Goal: Information Seeking & Learning: Learn about a topic

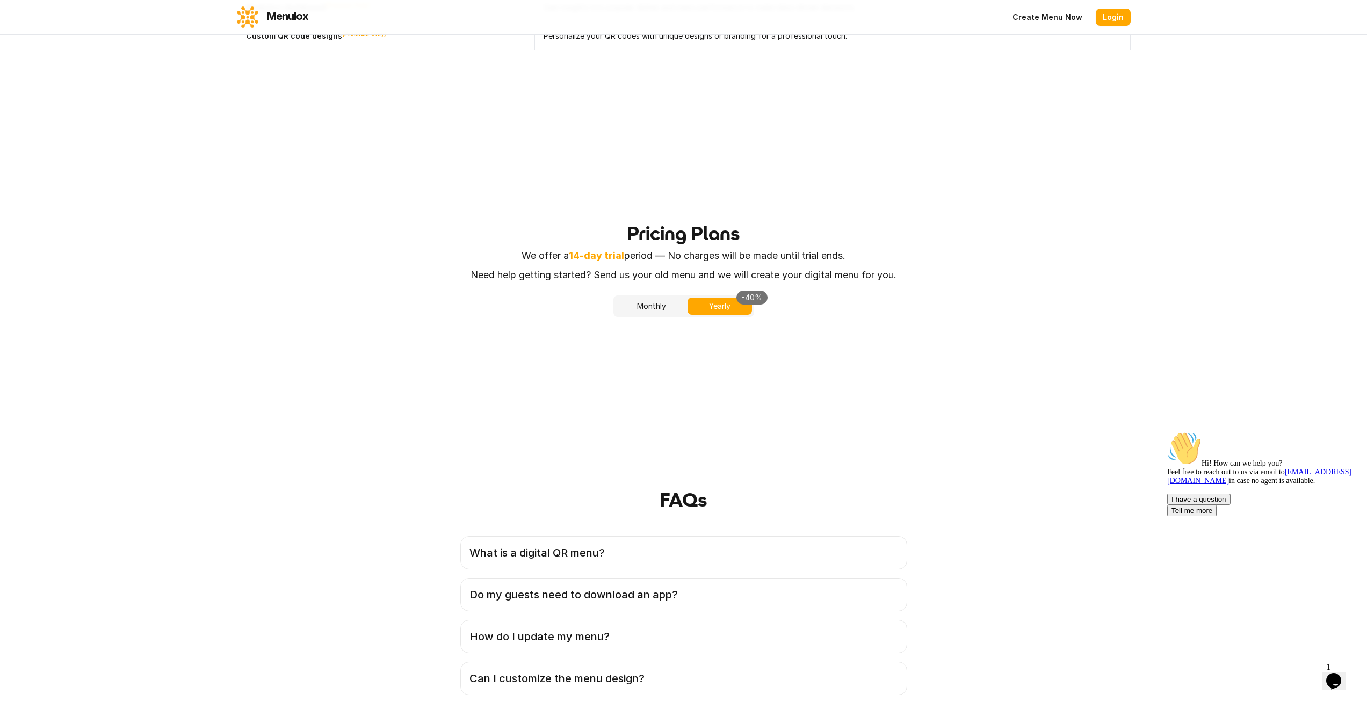
scroll to position [2256, 0]
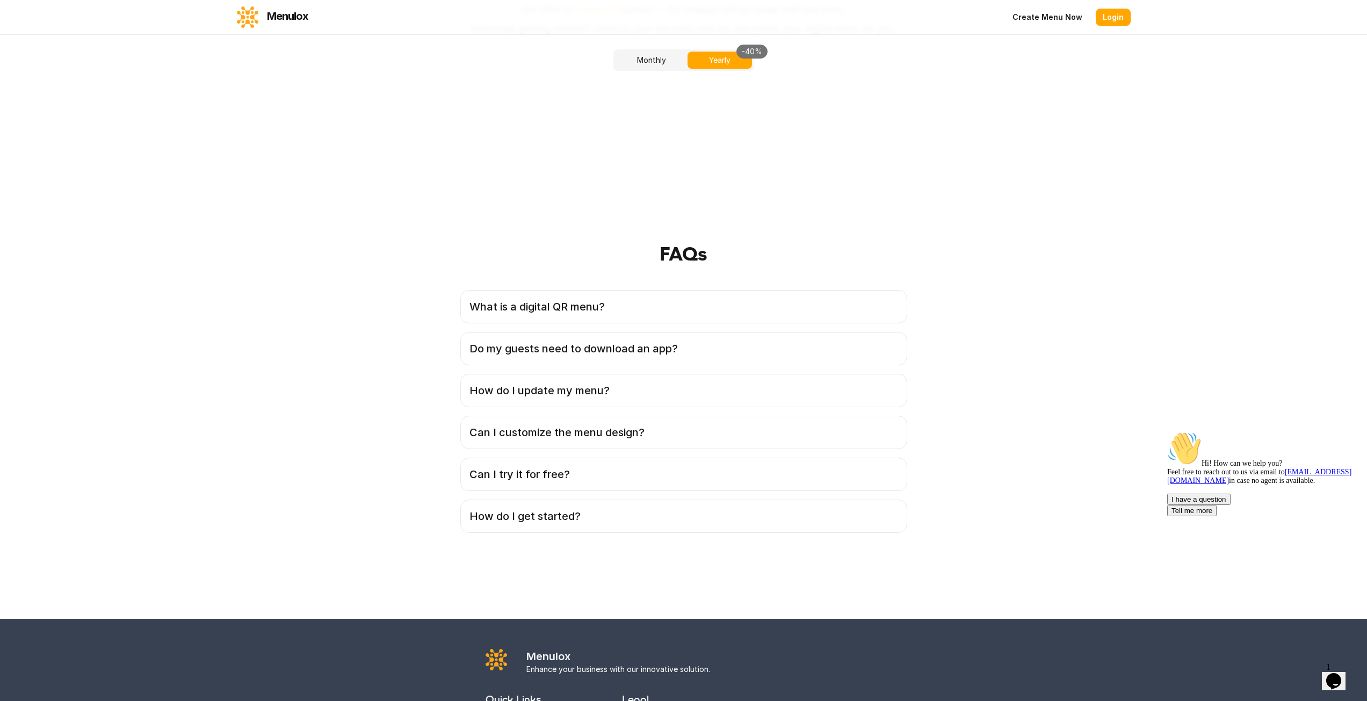
click at [641, 69] on button "Monthly" at bounding box center [651, 60] width 72 height 17
click at [728, 69] on button "Yearly -40%" at bounding box center [719, 60] width 64 height 17
click at [658, 71] on div "Monthly Yearly -40%" at bounding box center [683, 59] width 141 height 21
click at [716, 69] on button "Yearly -40%" at bounding box center [719, 60] width 64 height 17
click at [631, 69] on button "Monthly" at bounding box center [651, 60] width 72 height 17
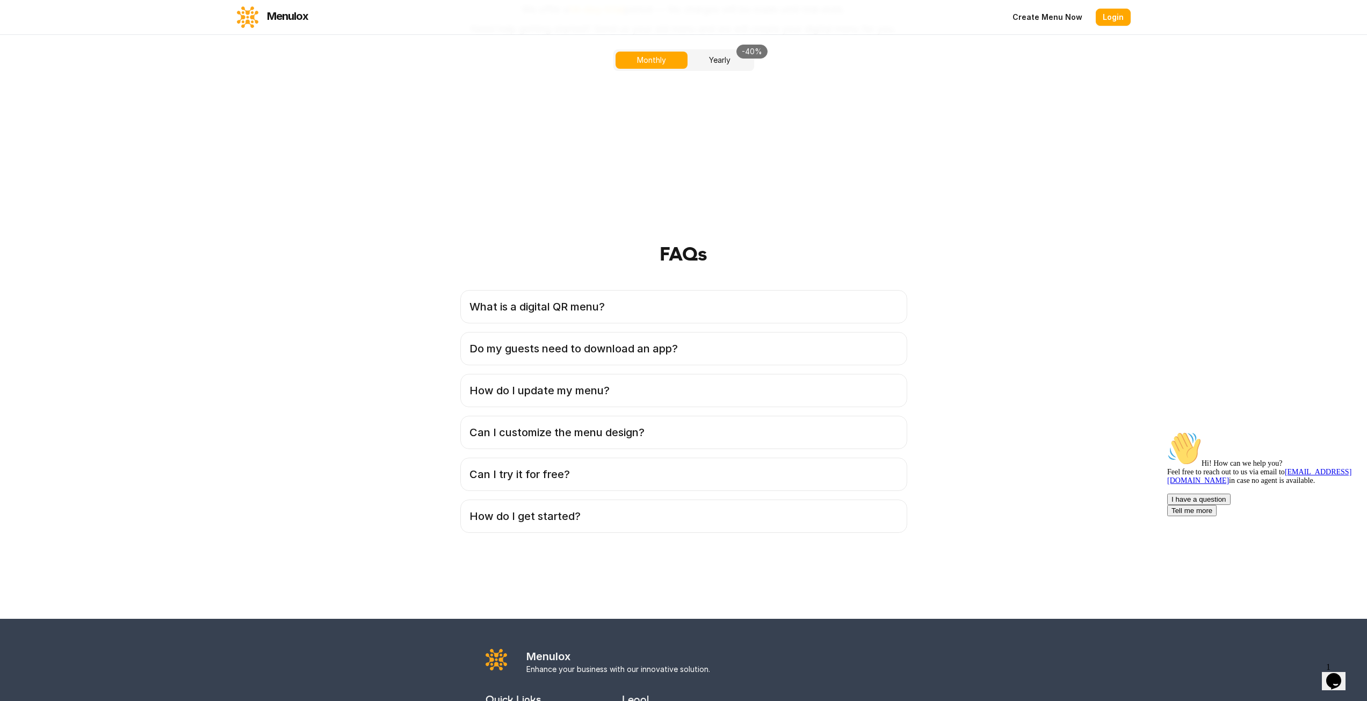
click at [708, 69] on button "Yearly -40%" at bounding box center [719, 60] width 64 height 17
click at [659, 69] on button "Monthly" at bounding box center [651, 60] width 72 height 17
click at [713, 69] on button "Yearly -40%" at bounding box center [719, 60] width 64 height 17
click at [641, 69] on button "Monthly" at bounding box center [651, 60] width 72 height 17
click at [717, 69] on button "Yearly -40%" at bounding box center [719, 60] width 64 height 17
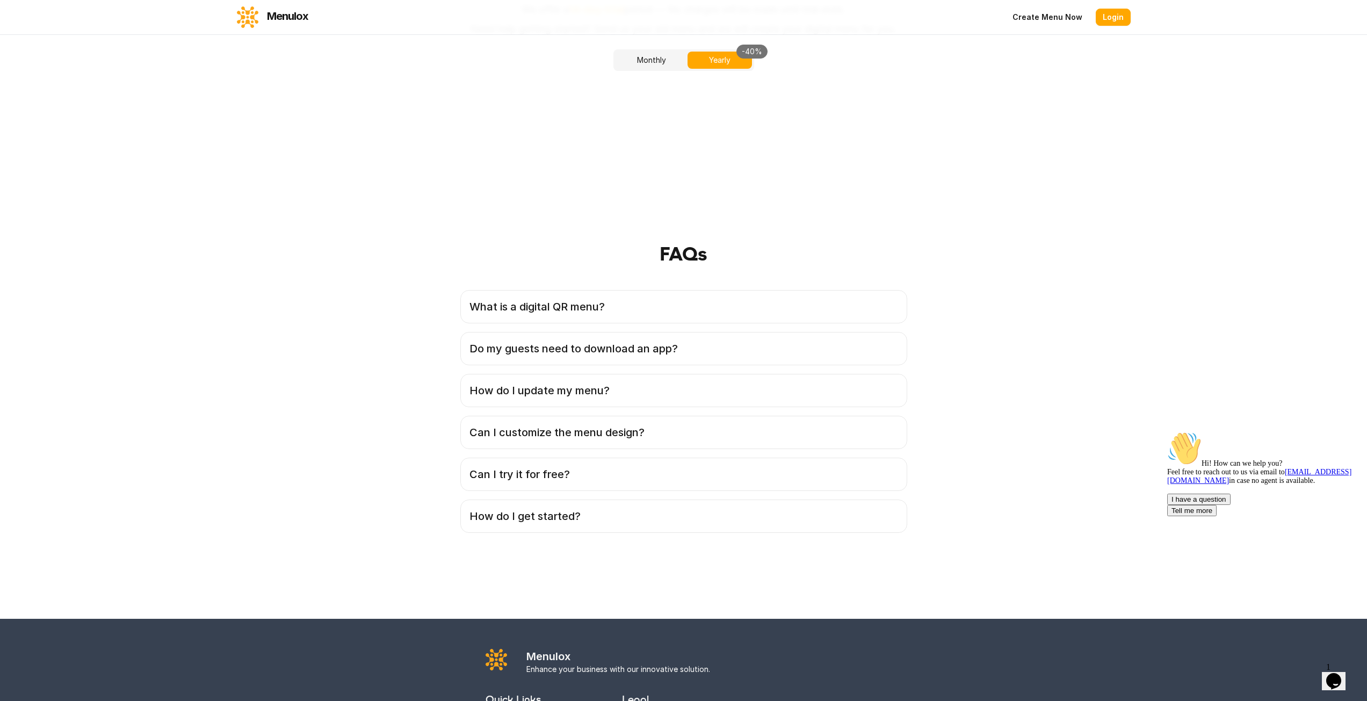
click at [650, 71] on div "Monthly Yearly -40%" at bounding box center [683, 59] width 141 height 21
click at [634, 69] on button "Monthly" at bounding box center [651, 60] width 72 height 17
click at [0, 0] on div "Basic Best Offer $9 / month Experience essential features at minimal cost, sett…" at bounding box center [0, 0] width 0 height 0
click at [737, 69] on button "Yearly -40%" at bounding box center [719, 60] width 64 height 17
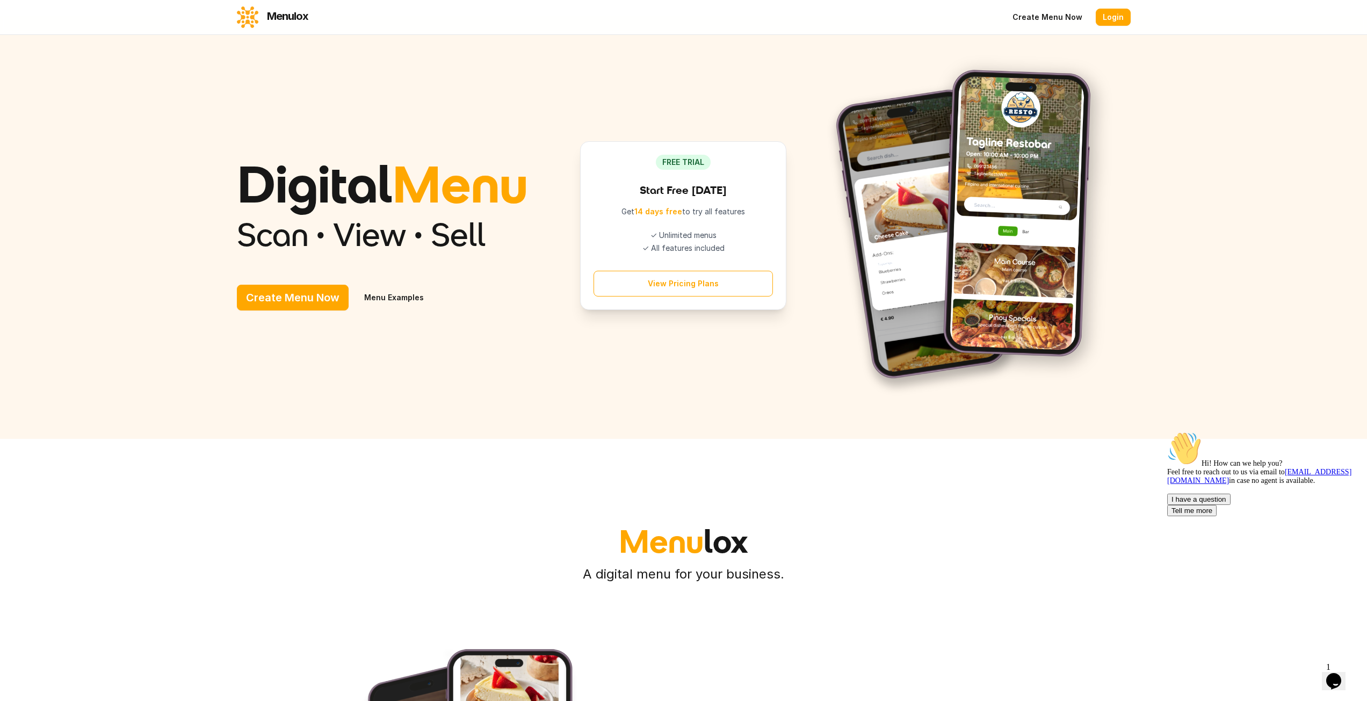
scroll to position [0, 0]
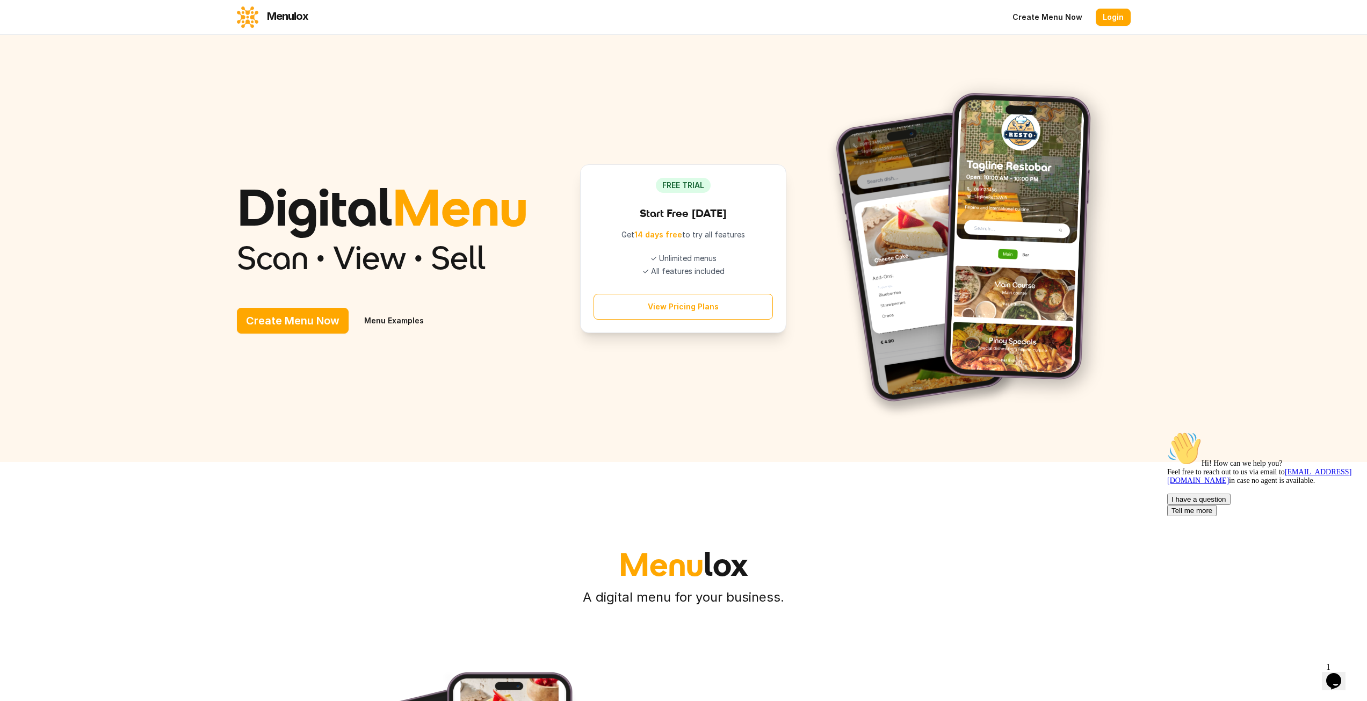
click at [355, 334] on link "Menu Examples" at bounding box center [394, 321] width 78 height 26
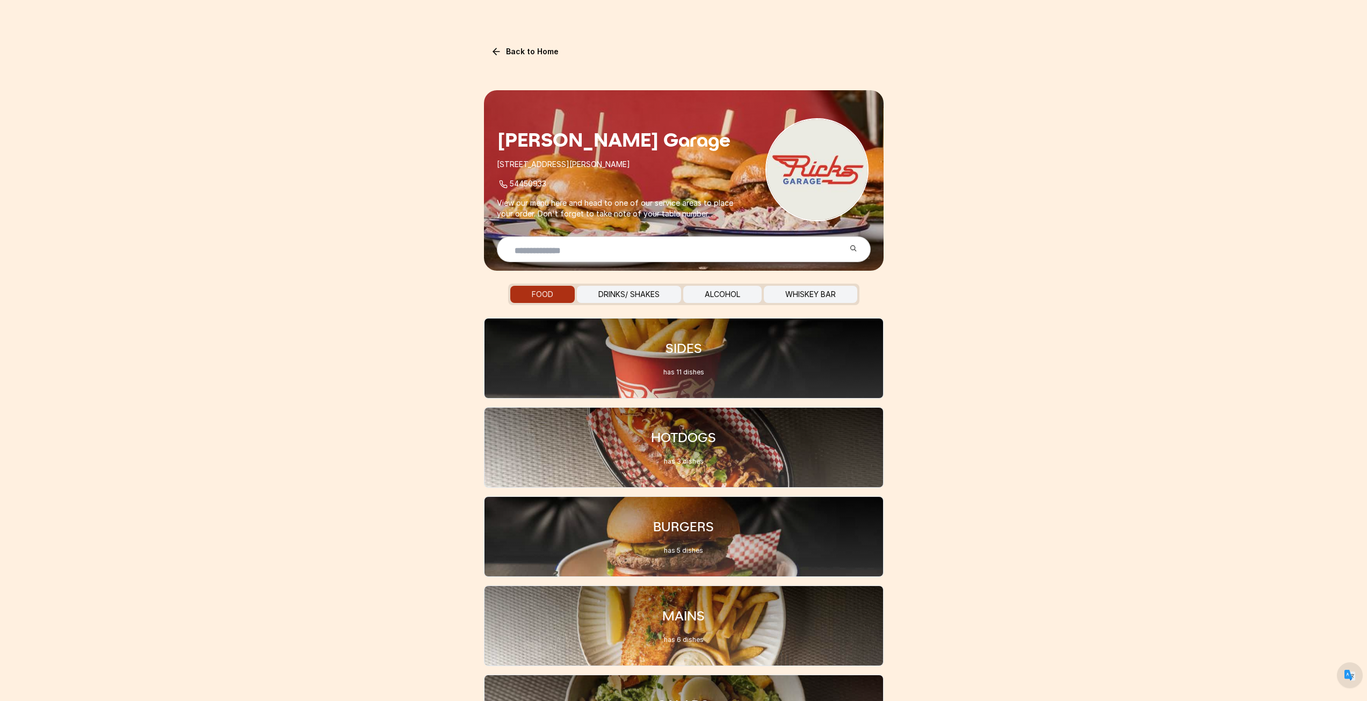
click at [668, 296] on button "DRINKS/ SHAKES" at bounding box center [629, 294] width 104 height 17
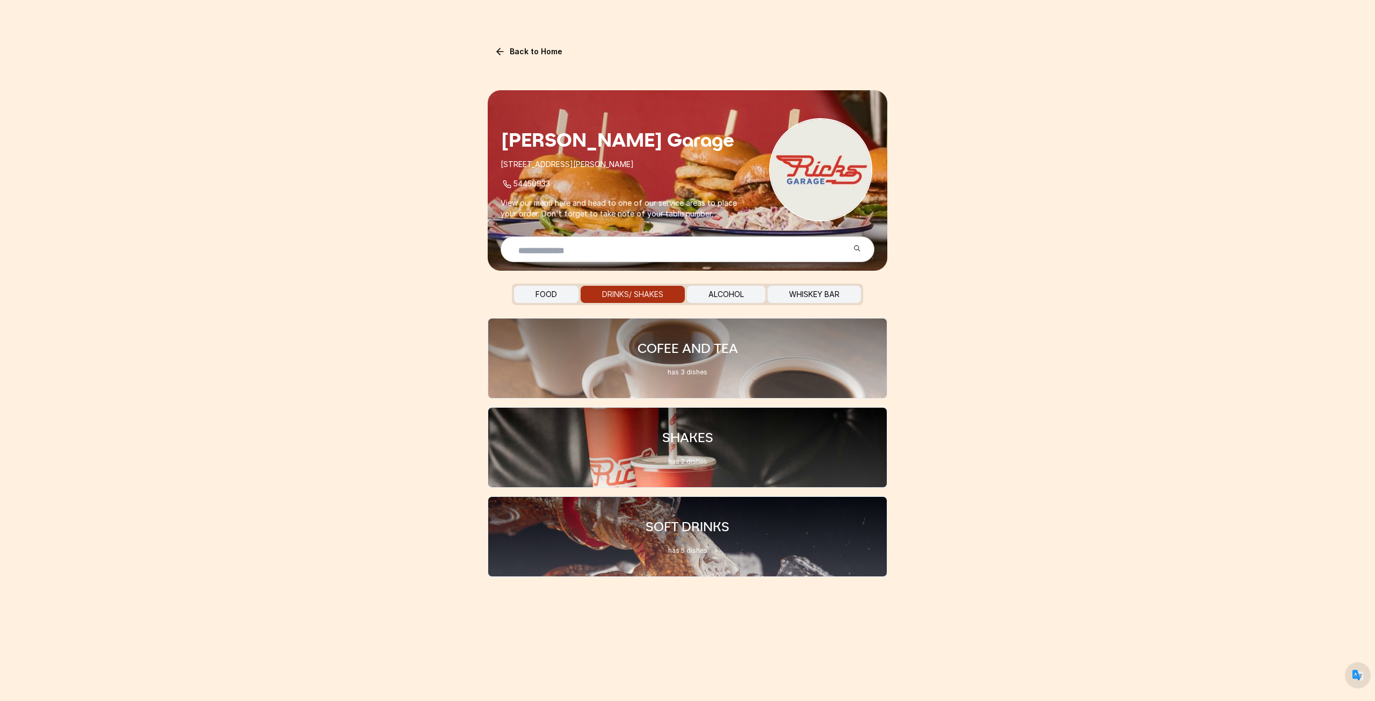
click at [561, 305] on div "FOOD DRINKS/ SHAKES ALCOHOL WHISKEY BAR COFEE AND TEA has 3 dishes SHAKES has 2…" at bounding box center [688, 430] width 400 height 293
click at [560, 302] on button "FOOD" at bounding box center [546, 294] width 64 height 17
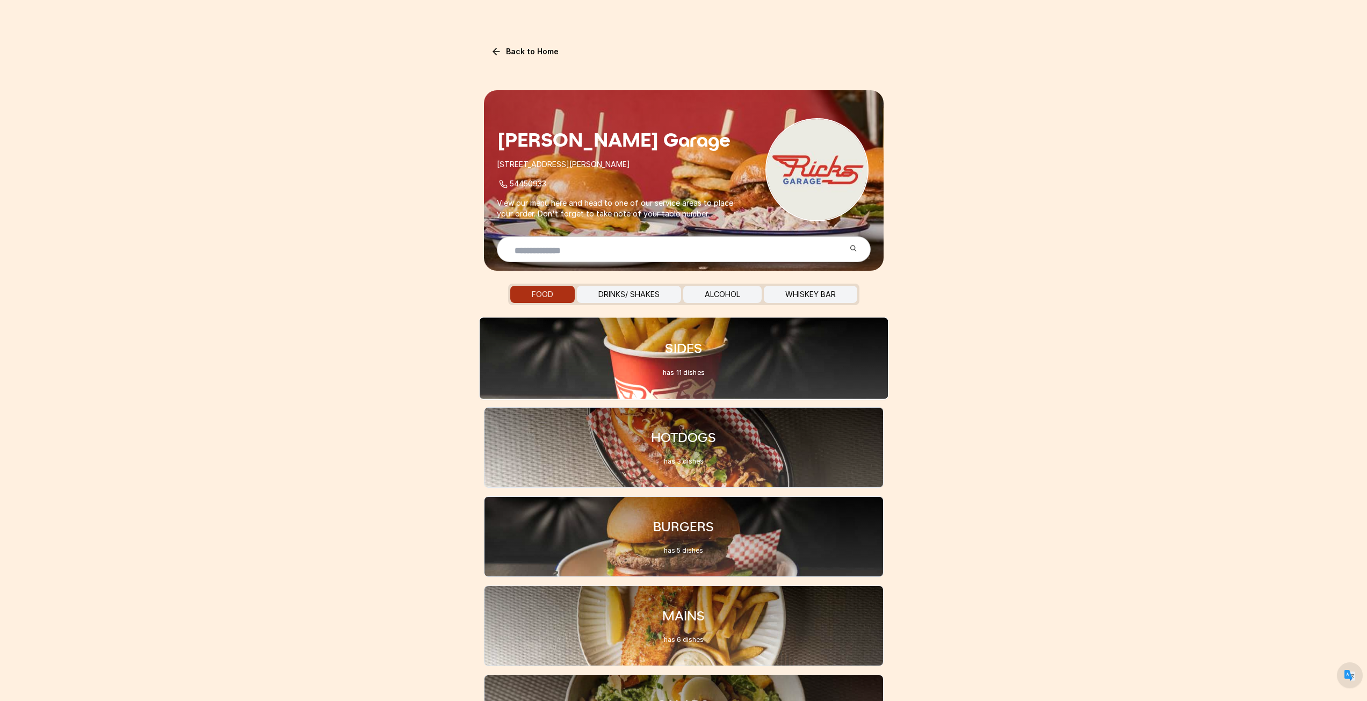
click at [722, 365] on div "SIDES has 11 dishes" at bounding box center [684, 358] width 410 height 83
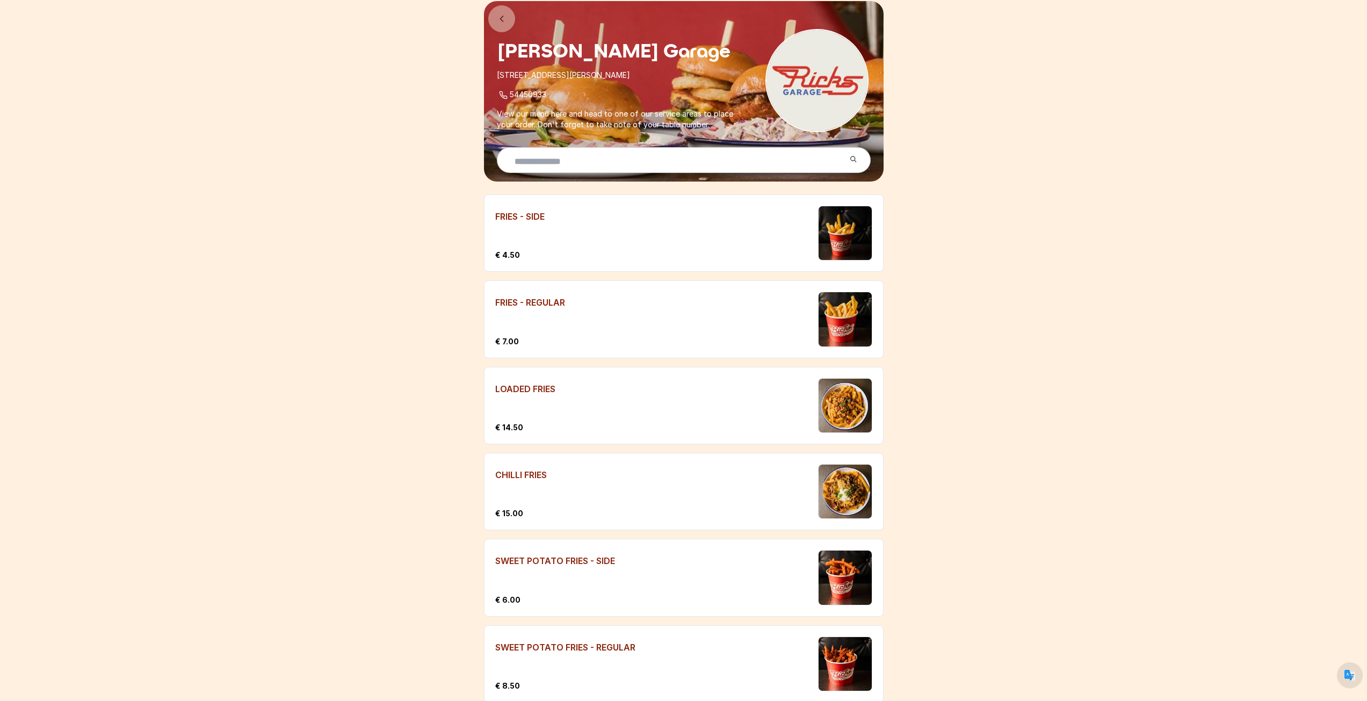
scroll to position [70, 0]
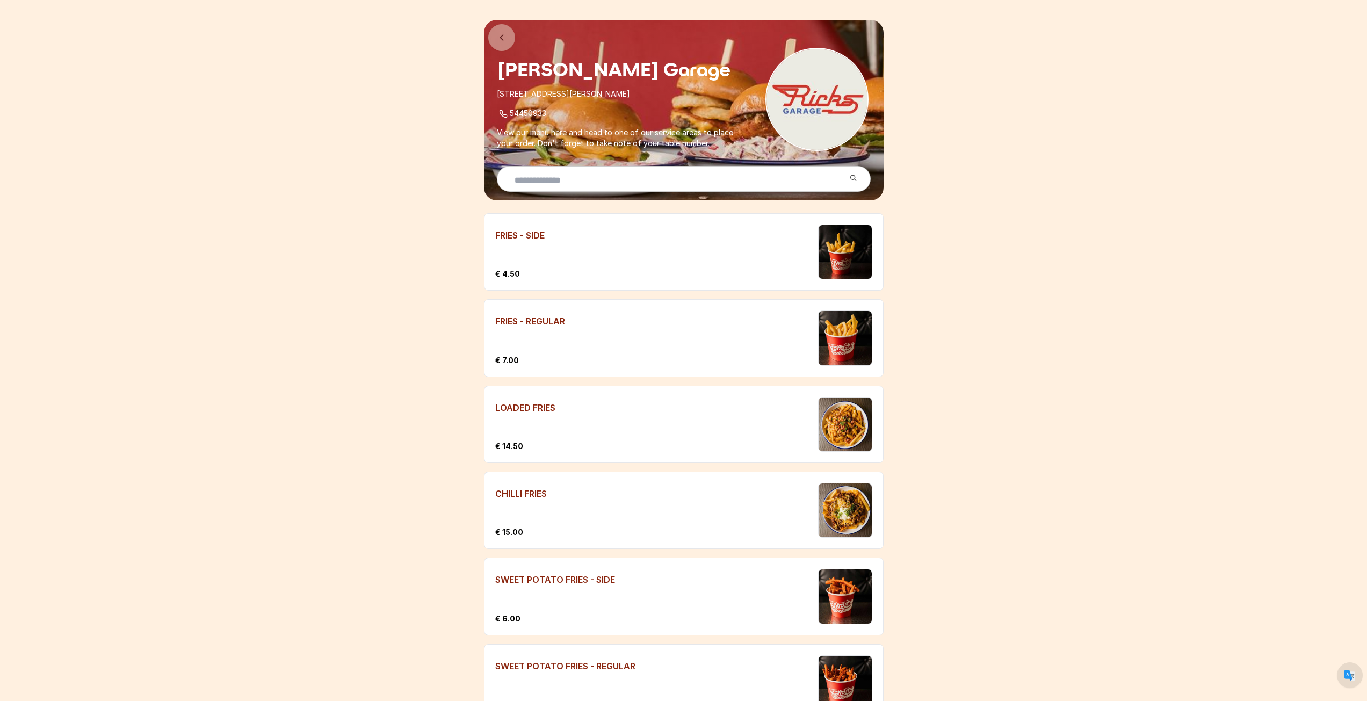
click at [545, 317] on label "FRIES - REGULAR" at bounding box center [651, 319] width 313 height 19
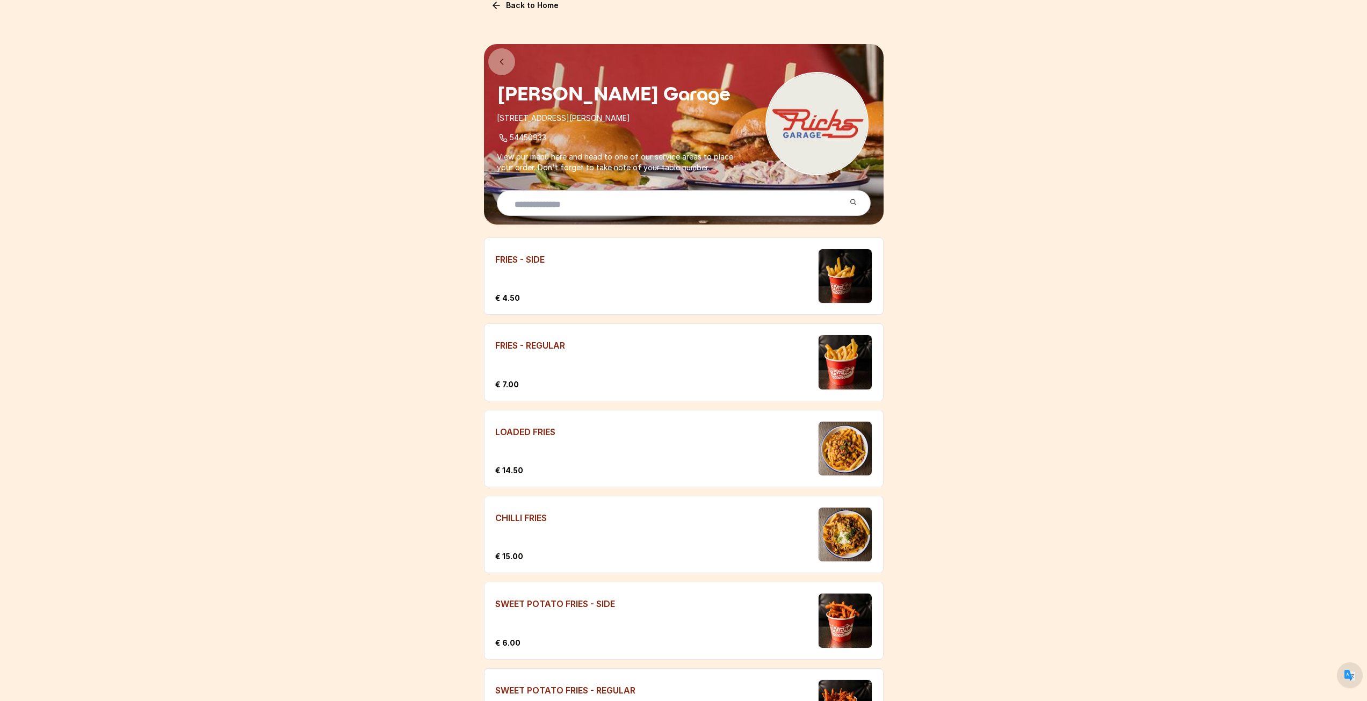
scroll to position [0, 0]
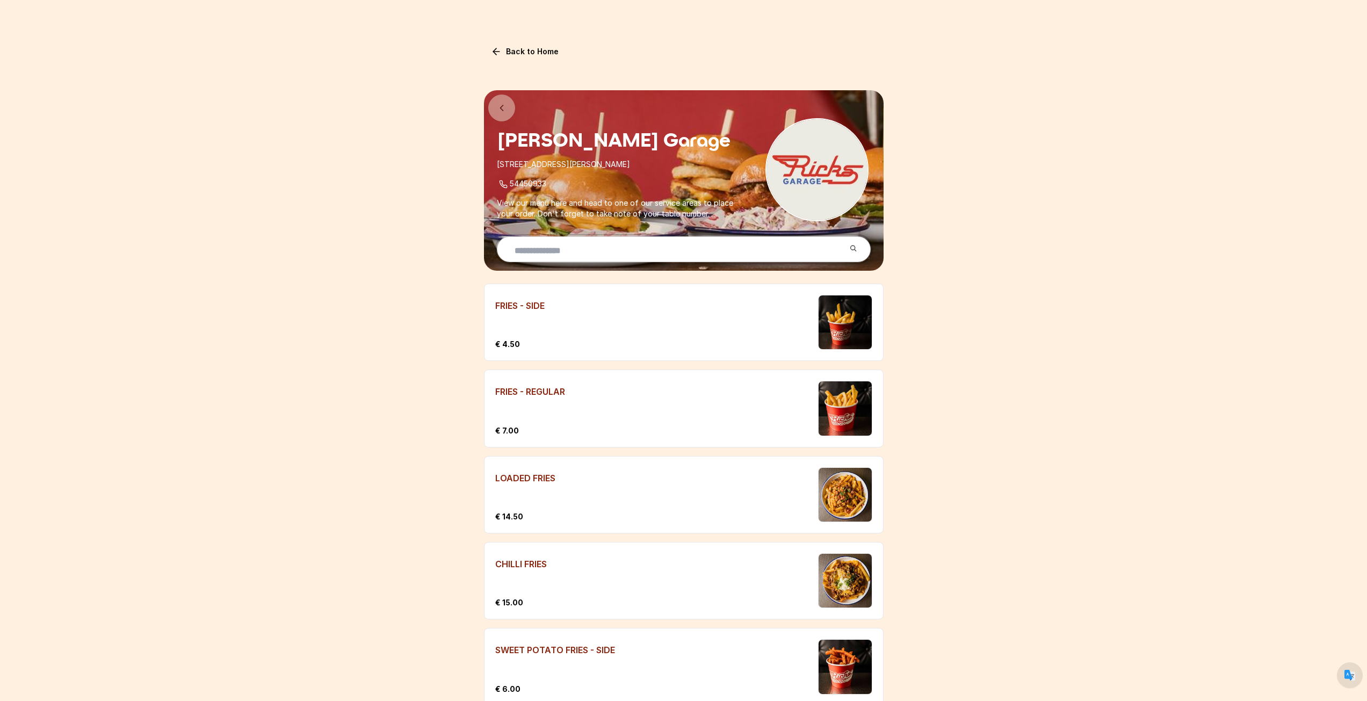
click at [588, 256] on input "text" at bounding box center [675, 250] width 339 height 26
click at [497, 105] on icon at bounding box center [501, 108] width 11 height 11
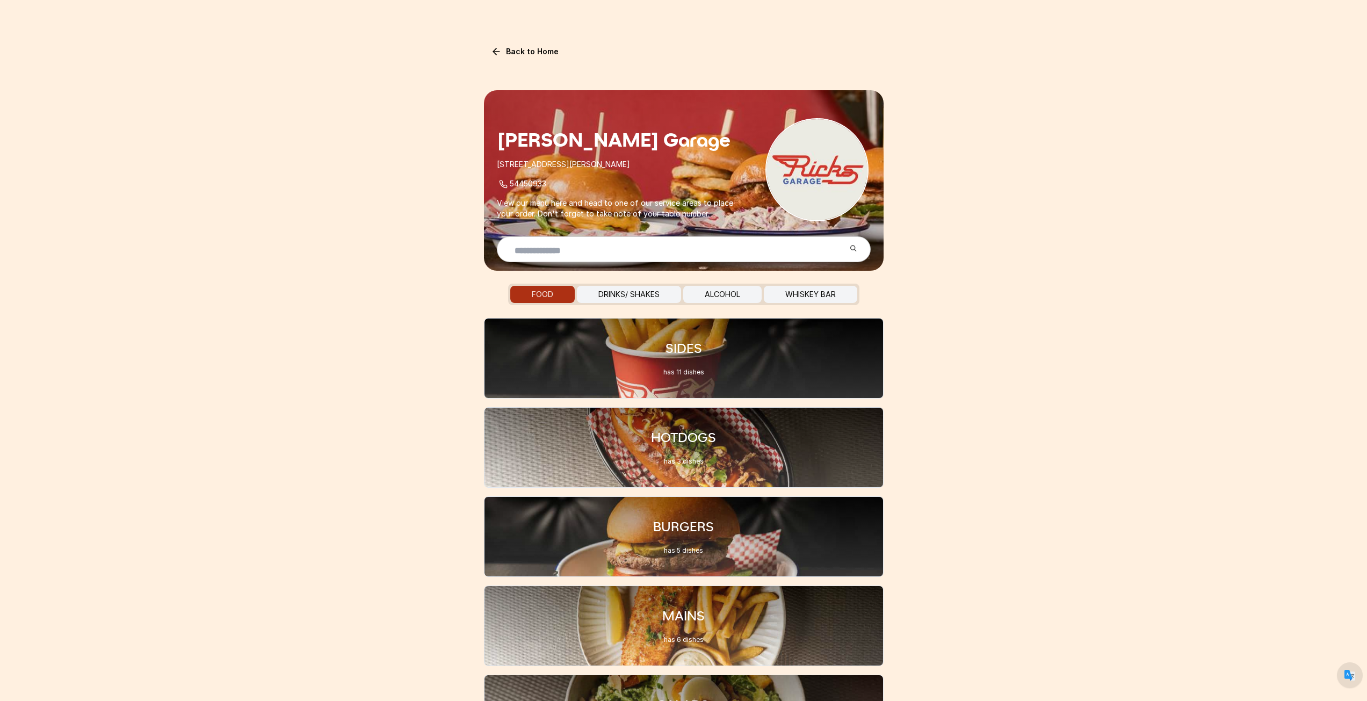
click at [781, 299] on button "WHISKEY BAR" at bounding box center [810, 294] width 93 height 17
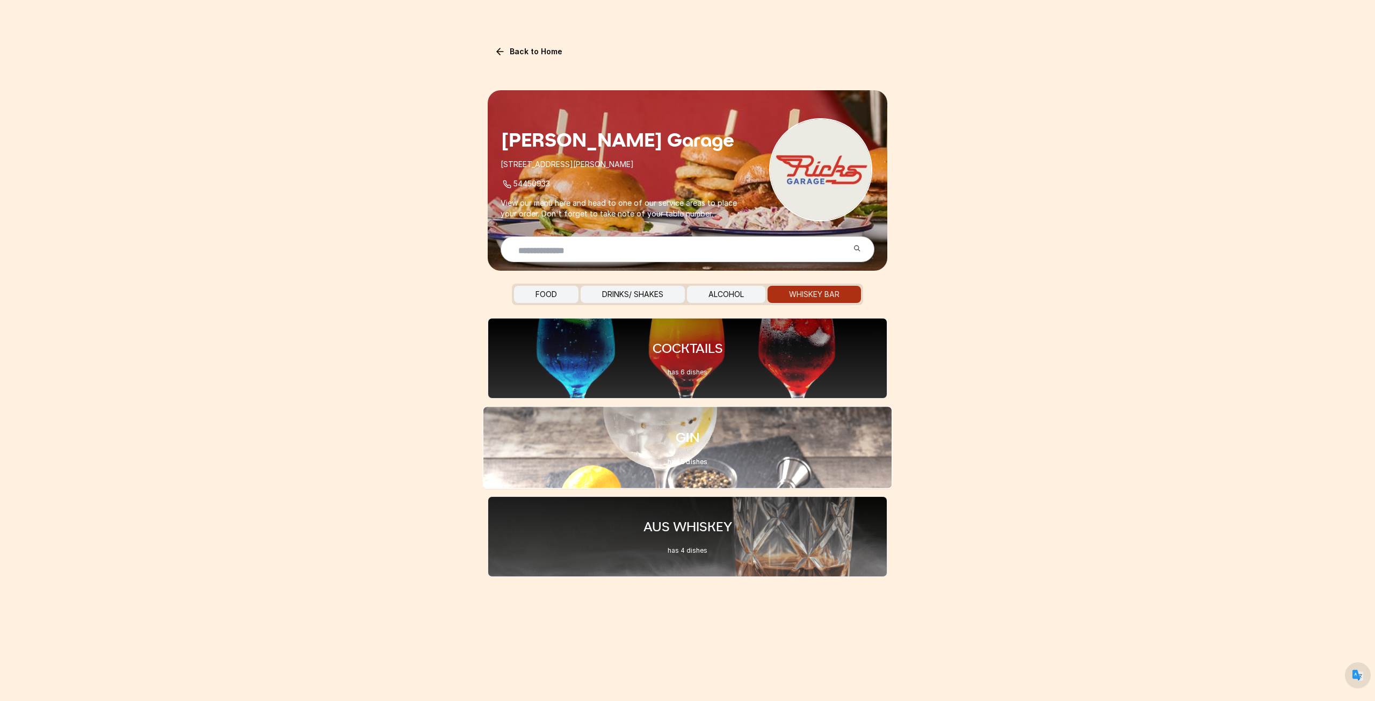
click at [759, 455] on div "GIN has 5 dishes" at bounding box center [688, 447] width 410 height 83
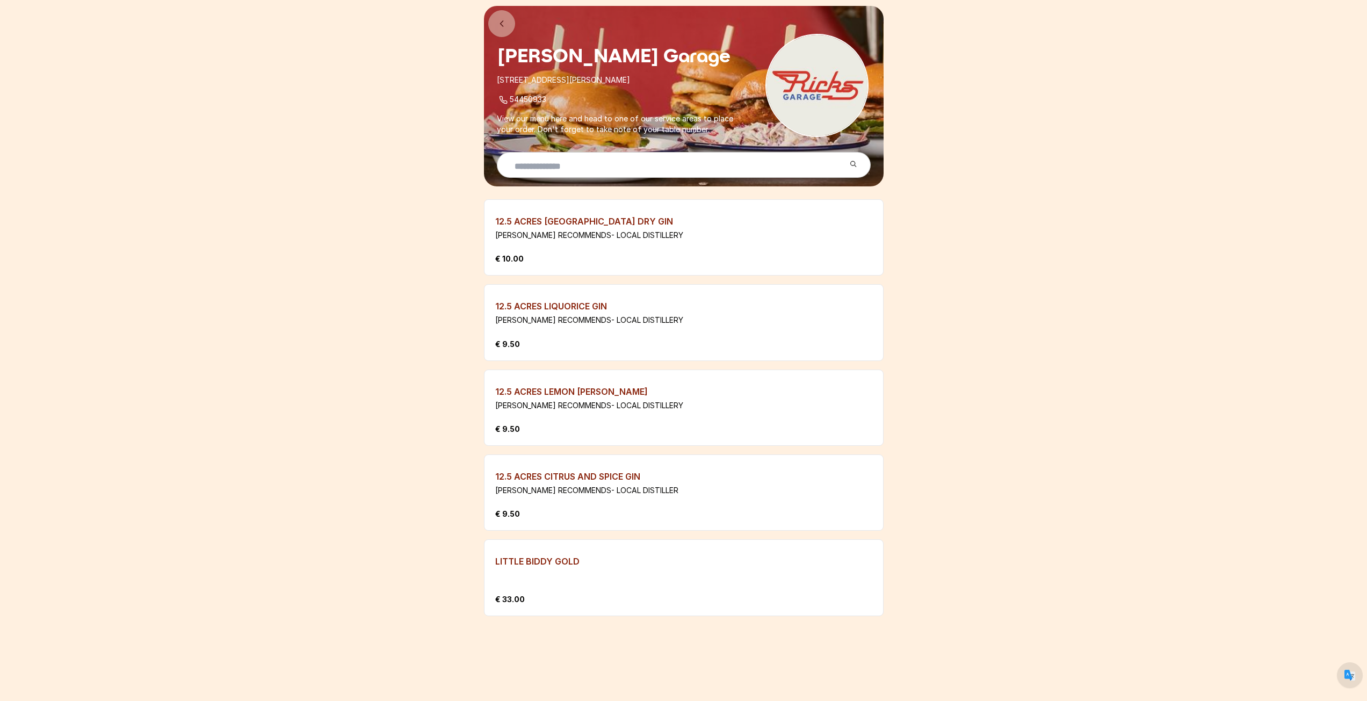
scroll to position [85, 0]
click at [612, 388] on label "12.5 ACRES LEMON MYRTLE GIN" at bounding box center [651, 389] width 313 height 19
drag, startPoint x: 595, startPoint y: 393, endPoint x: 740, endPoint y: 434, distance: 150.8
click at [712, 433] on div "12.5 ACRES LEMON MYRTLE GIN RICK RECOMMENDS- LOCAL DISTILLERY € 9.50" at bounding box center [651, 407] width 313 height 54
click at [757, 433] on div "€ 9.50" at bounding box center [651, 428] width 313 height 11
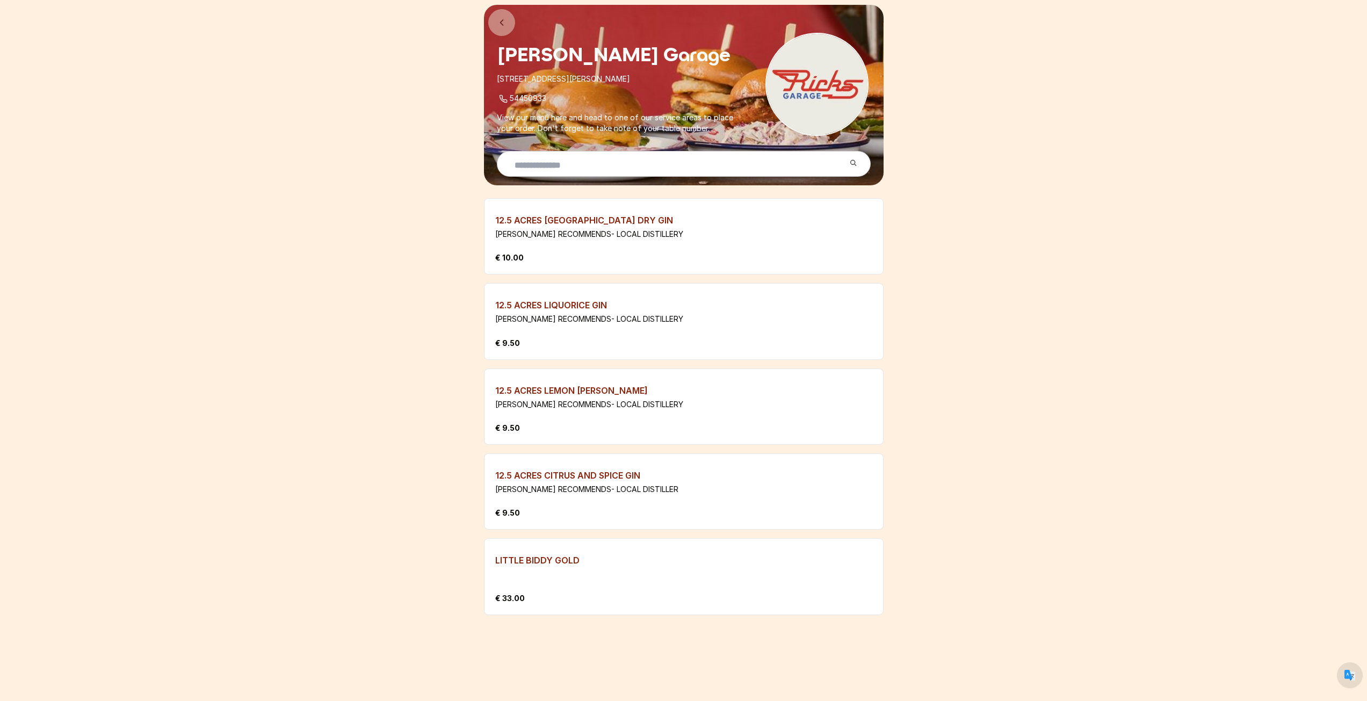
drag, startPoint x: 704, startPoint y: 491, endPoint x: 503, endPoint y: 430, distance: 210.7
click at [504, 432] on ul "12.5 ACRES MONTVILLE DRY GIN RICK RECOMMENDS- LOCAL DISTILLERY € 10.00 12.5 ACR…" at bounding box center [684, 406] width 400 height 417
click at [644, 536] on ul "12.5 ACRES MONTVILLE DRY GIN RICK RECOMMENDS- LOCAL DISTILLERY € 10.00 12.5 ACR…" at bounding box center [684, 406] width 400 height 417
drag, startPoint x: 566, startPoint y: 589, endPoint x: 544, endPoint y: 546, distance: 48.5
click at [544, 546] on li "LITTLE BIDDY GOLD € 33.00" at bounding box center [684, 576] width 400 height 76
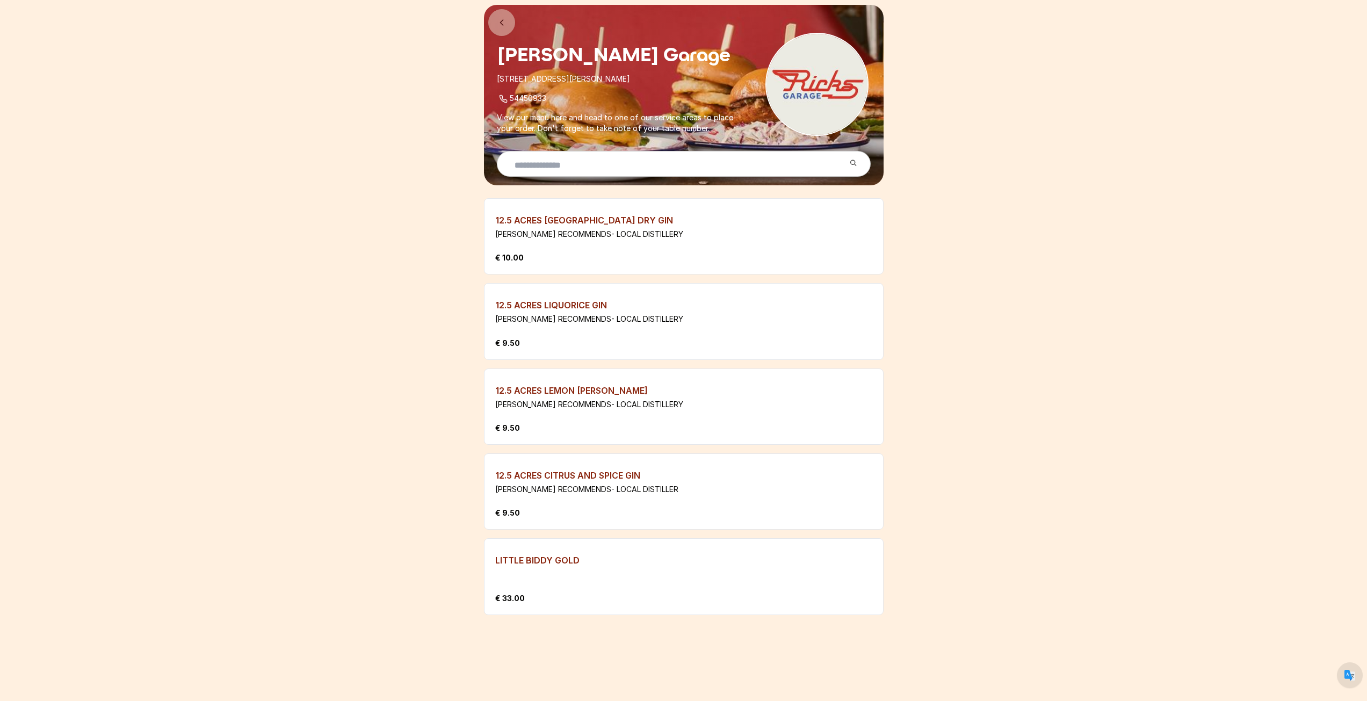
click at [544, 562] on label "LITTLE BIDDY GOLD" at bounding box center [651, 558] width 313 height 19
click at [682, 537] on ul "12.5 ACRES MONTVILLE DRY GIN RICK RECOMMENDS- LOCAL DISTILLERY € 10.00 12.5 ACR…" at bounding box center [684, 406] width 400 height 417
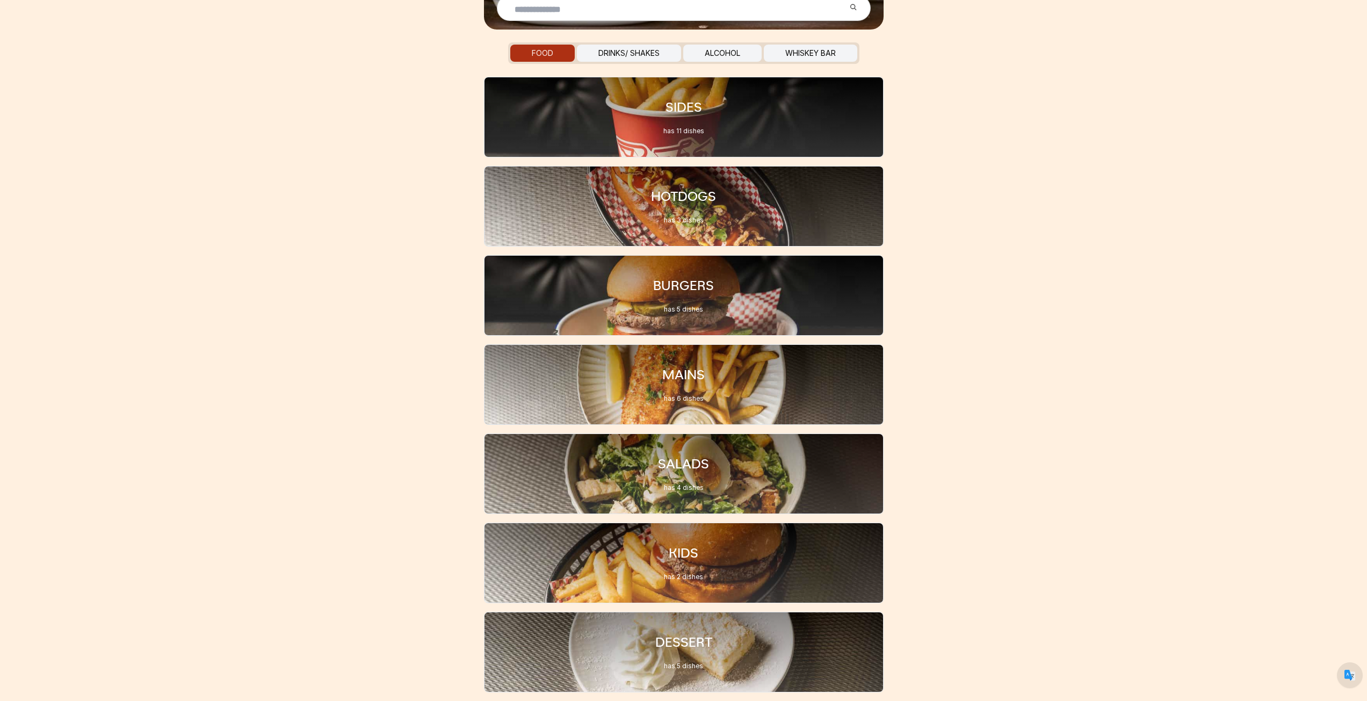
scroll to position [50, 0]
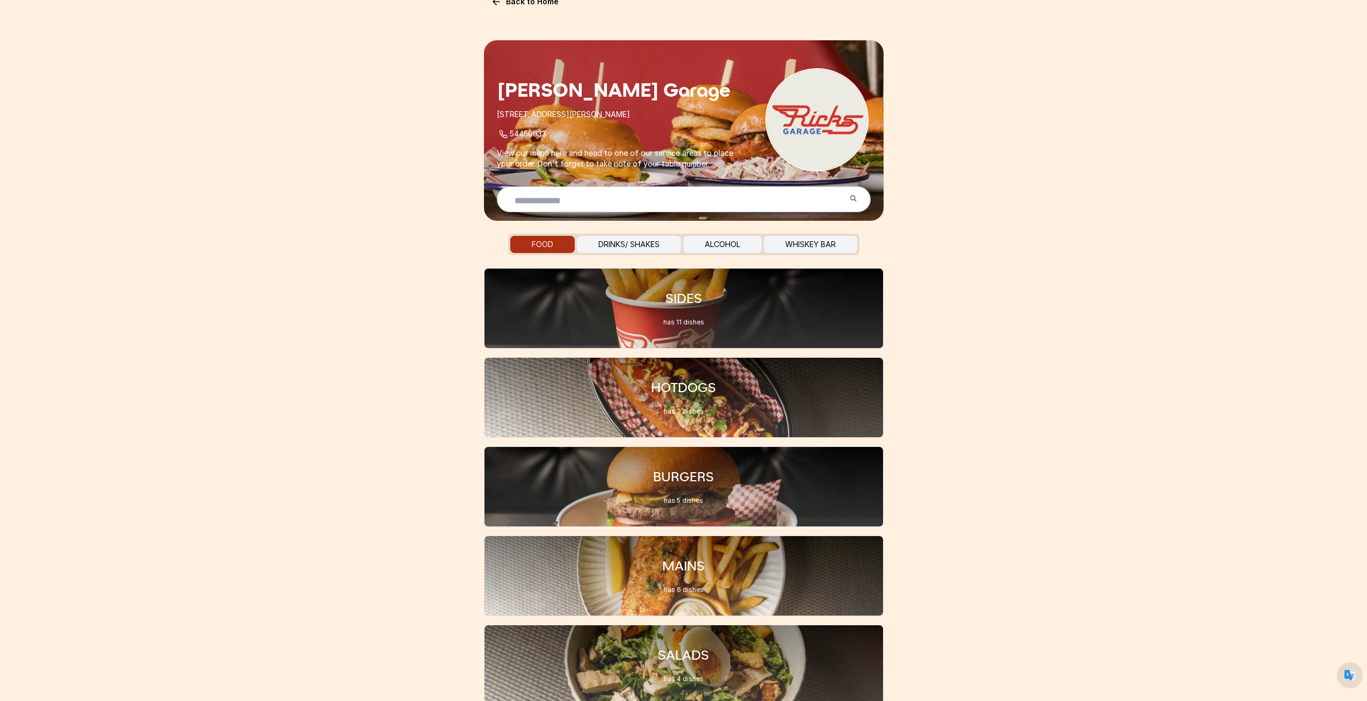
click at [520, 9] on link "Back to Home" at bounding box center [525, 1] width 82 height 17
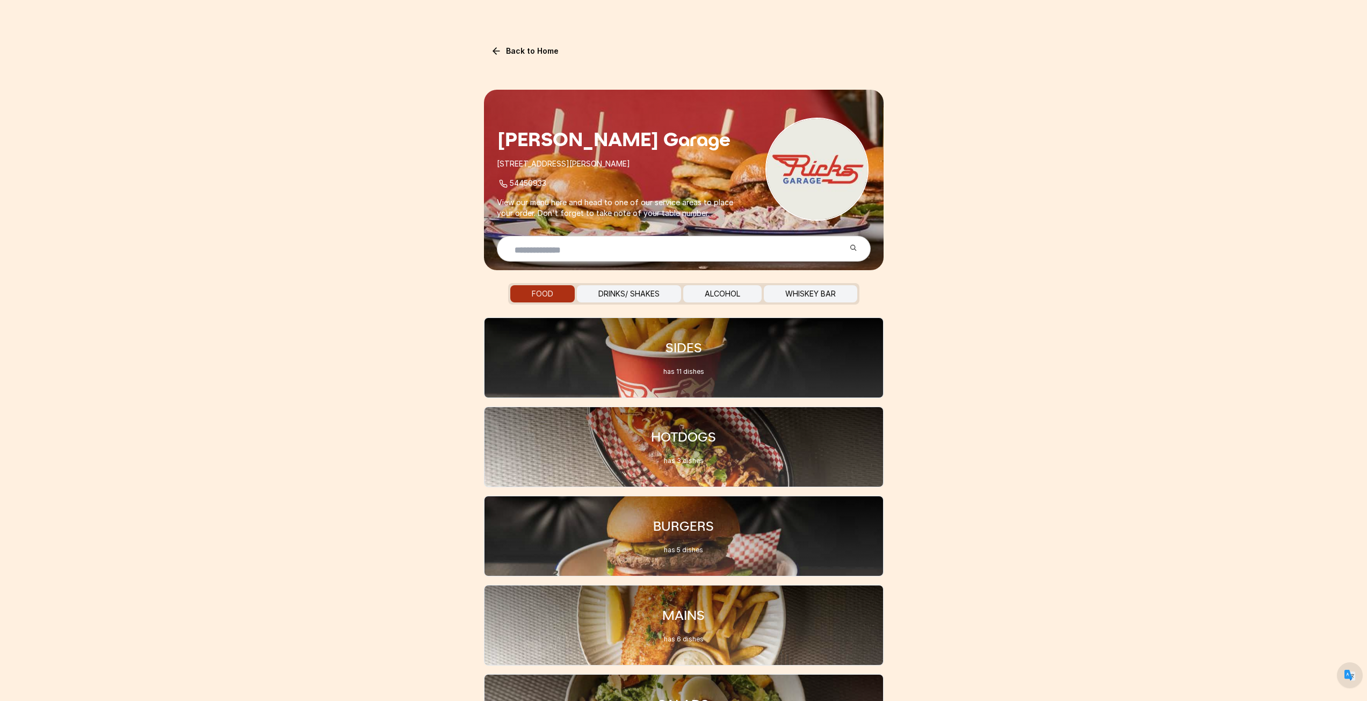
scroll to position [0, 0]
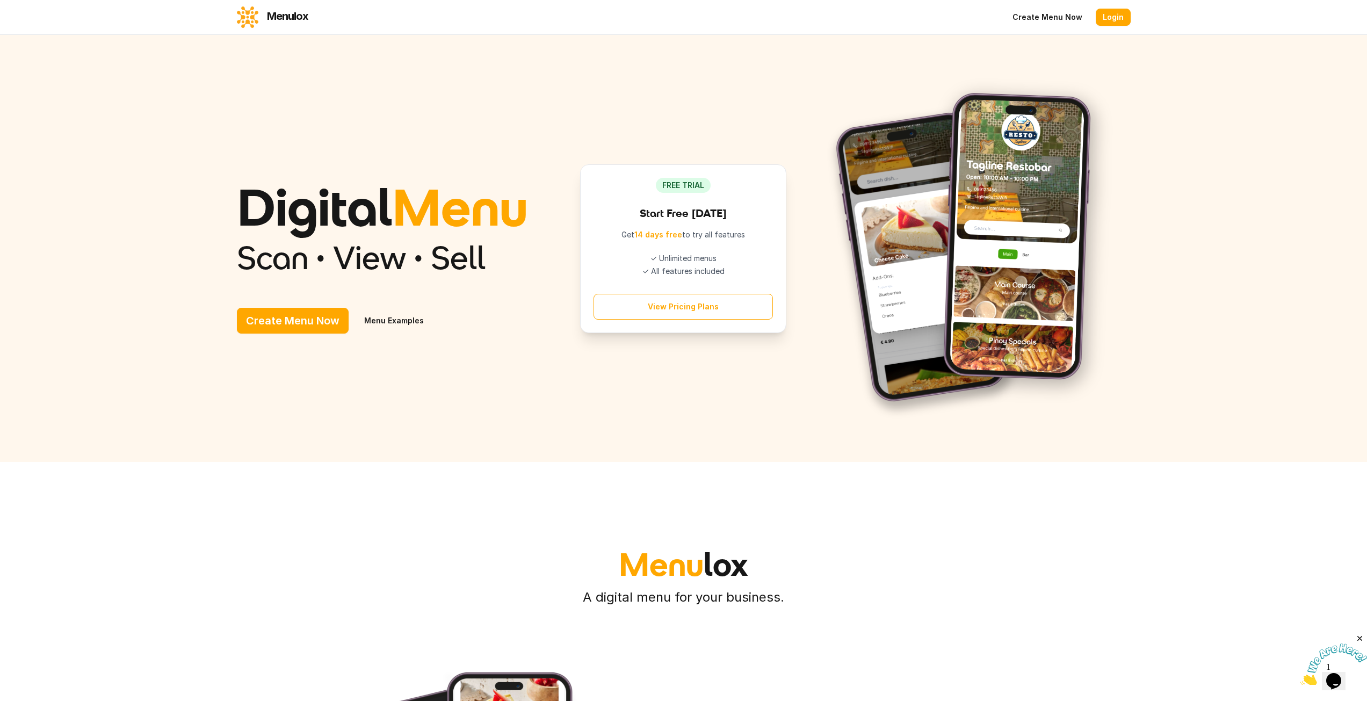
click at [680, 320] on button "View Pricing Plans" at bounding box center [682, 307] width 179 height 26
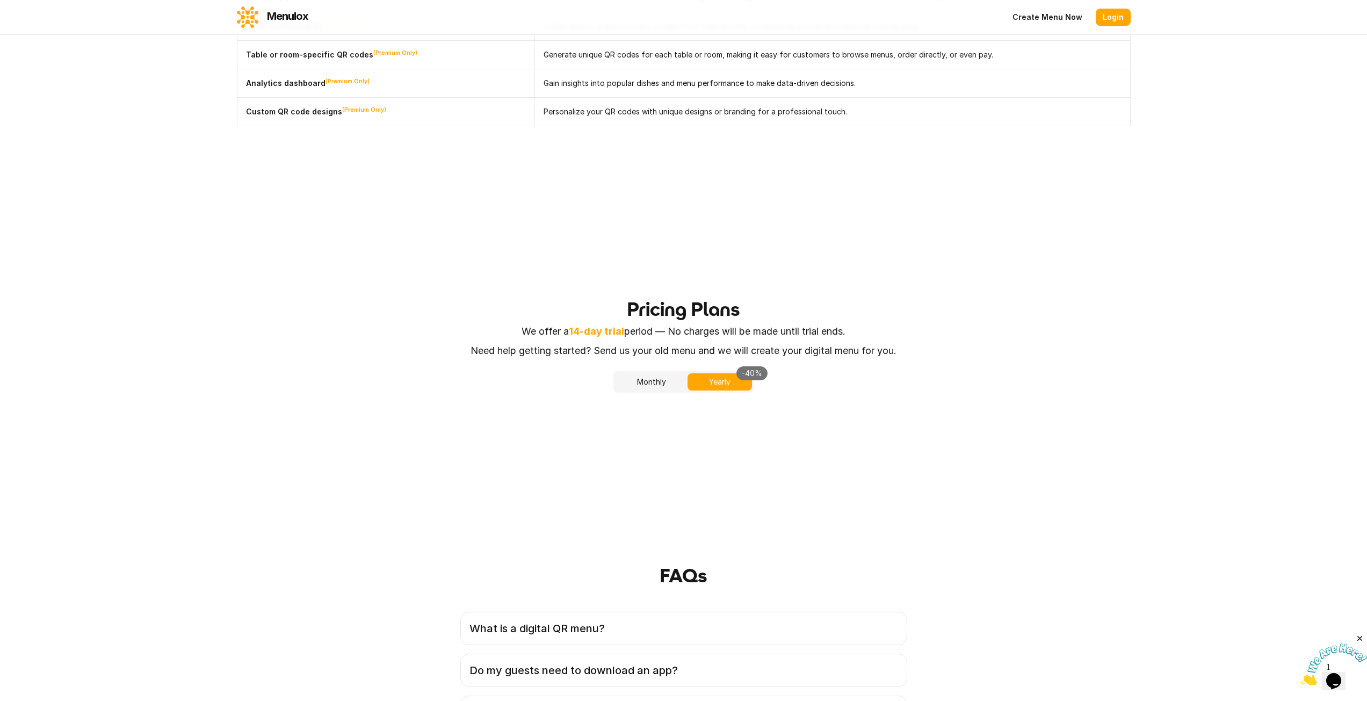
scroll to position [1615, 0]
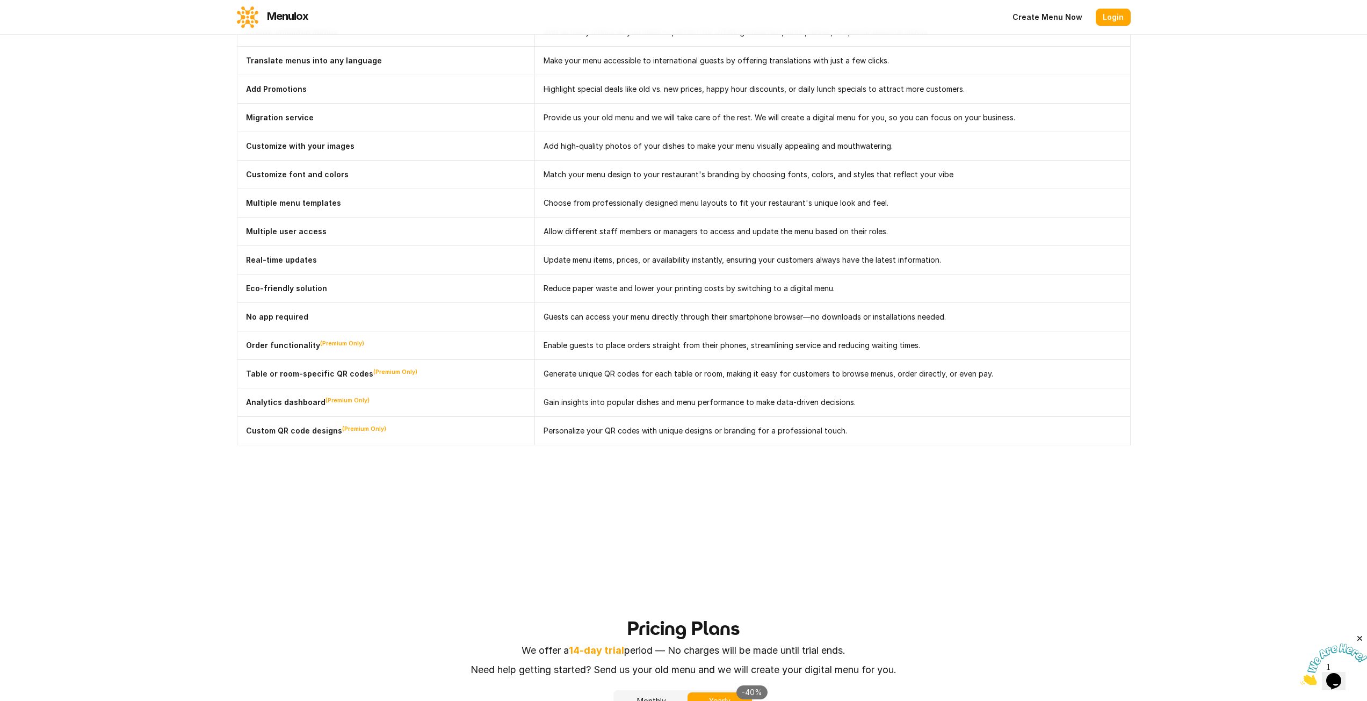
click at [1335, 671] on img at bounding box center [1333, 664] width 67 height 42
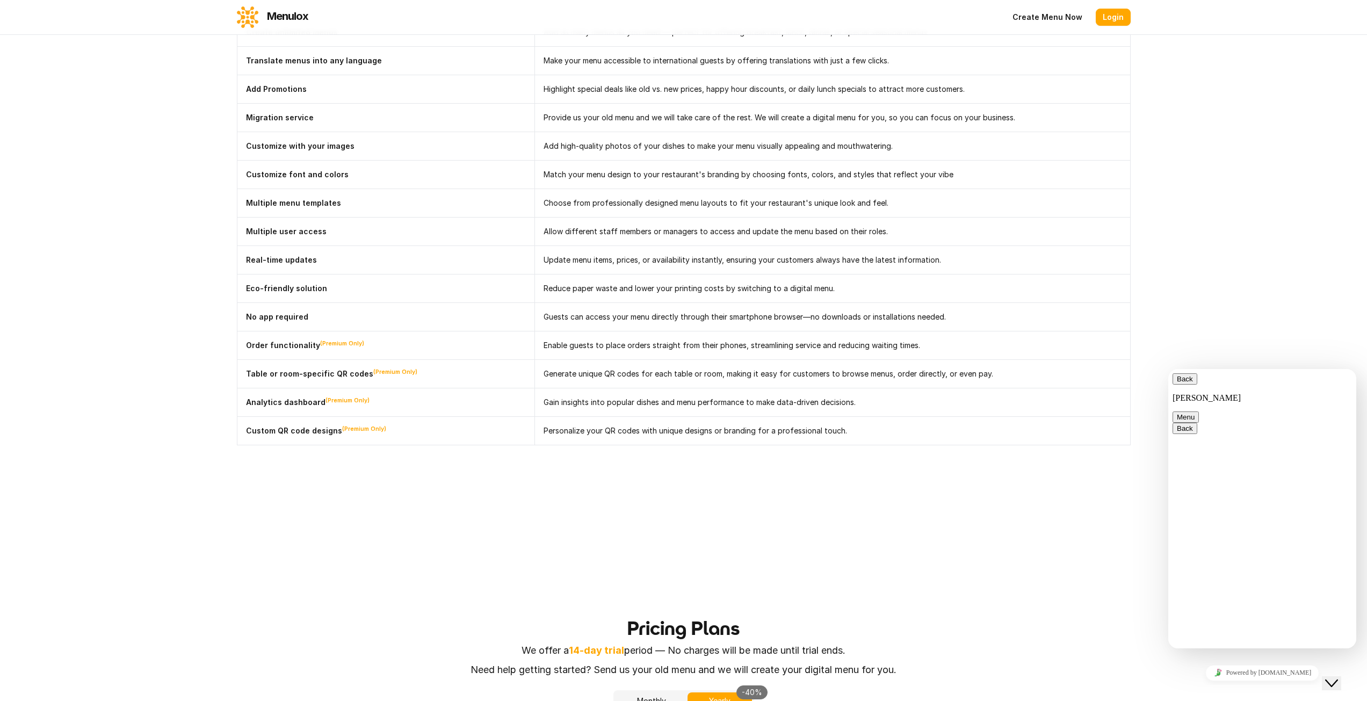
click at [1199, 411] on button "Menu" at bounding box center [1185, 416] width 26 height 11
click at [1199, 335] on div "All Features Create unlimited menus Add as many menus as you need — perfect for…" at bounding box center [683, 206] width 1031 height 563
click at [1193, 383] on span "primary" at bounding box center [1193, 379] width 0 height 8
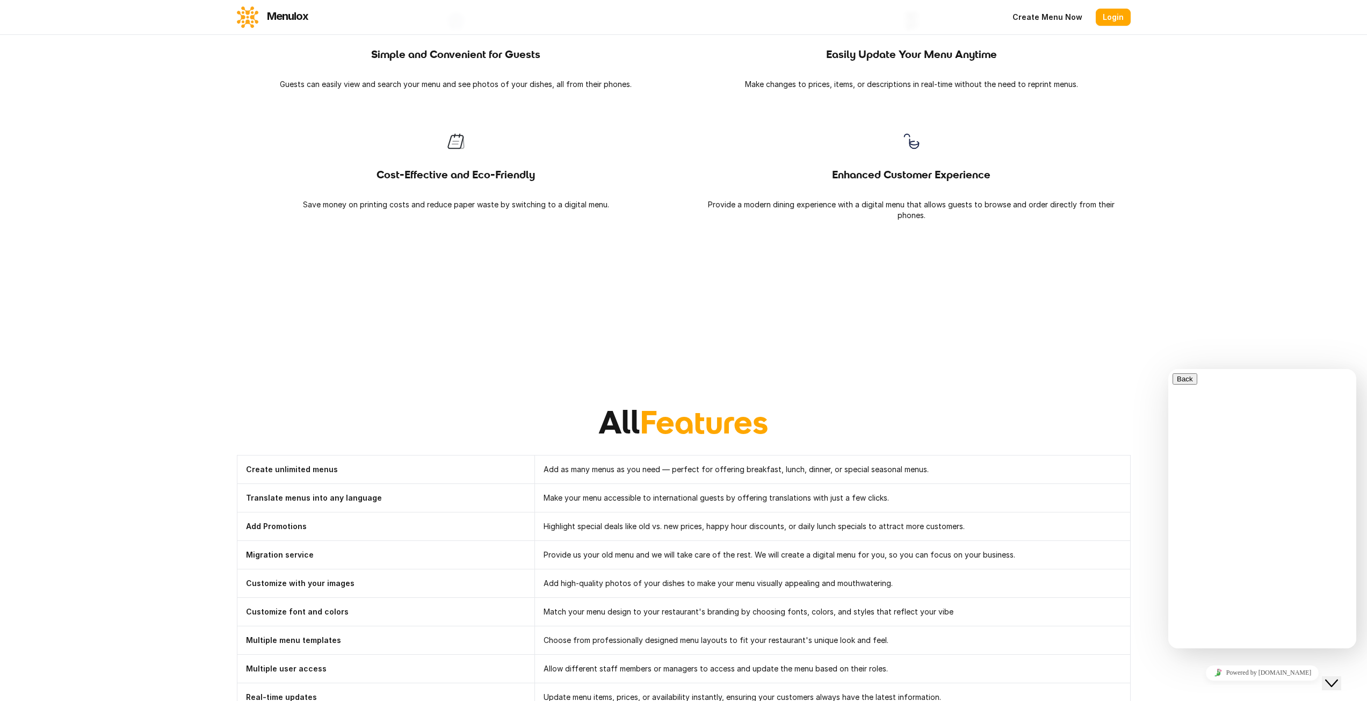
scroll to position [1078, 0]
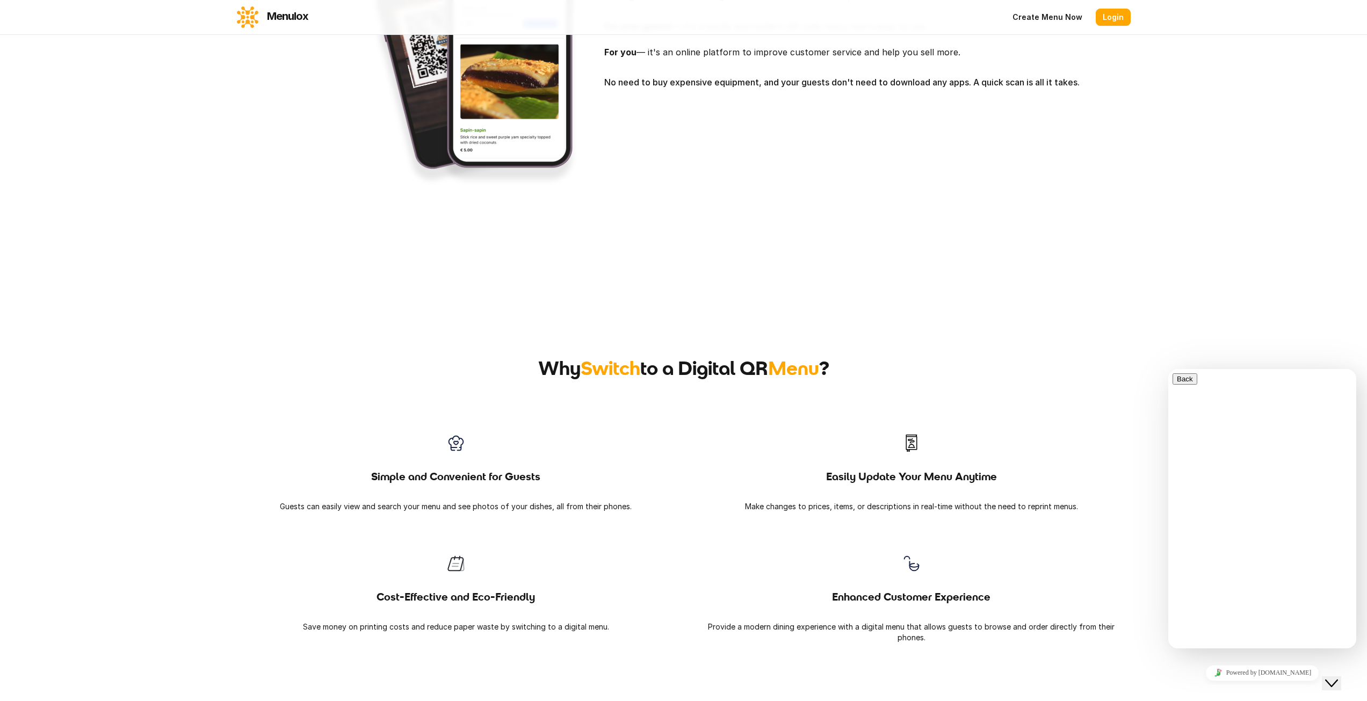
drag, startPoint x: 1167, startPoint y: 302, endPoint x: 1062, endPoint y: 287, distance: 105.7
